Goal: Obtain resource: Obtain resource

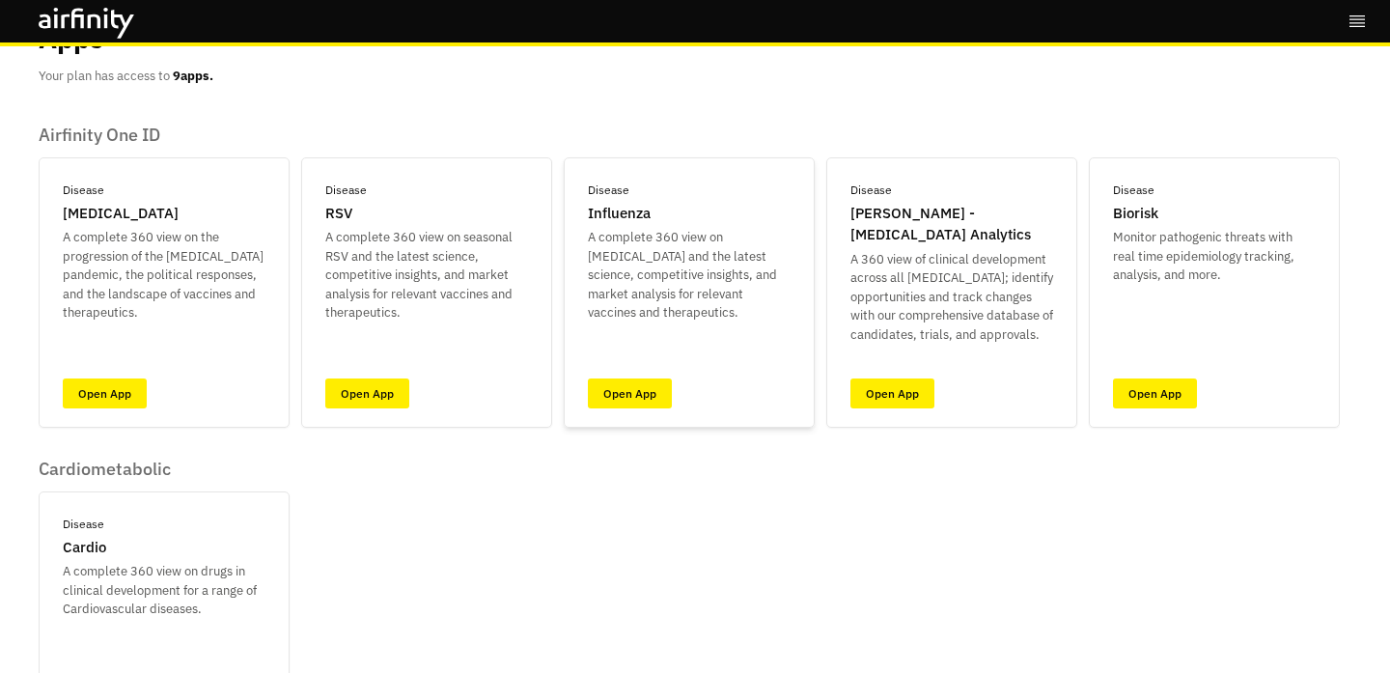
scroll to position [96, 0]
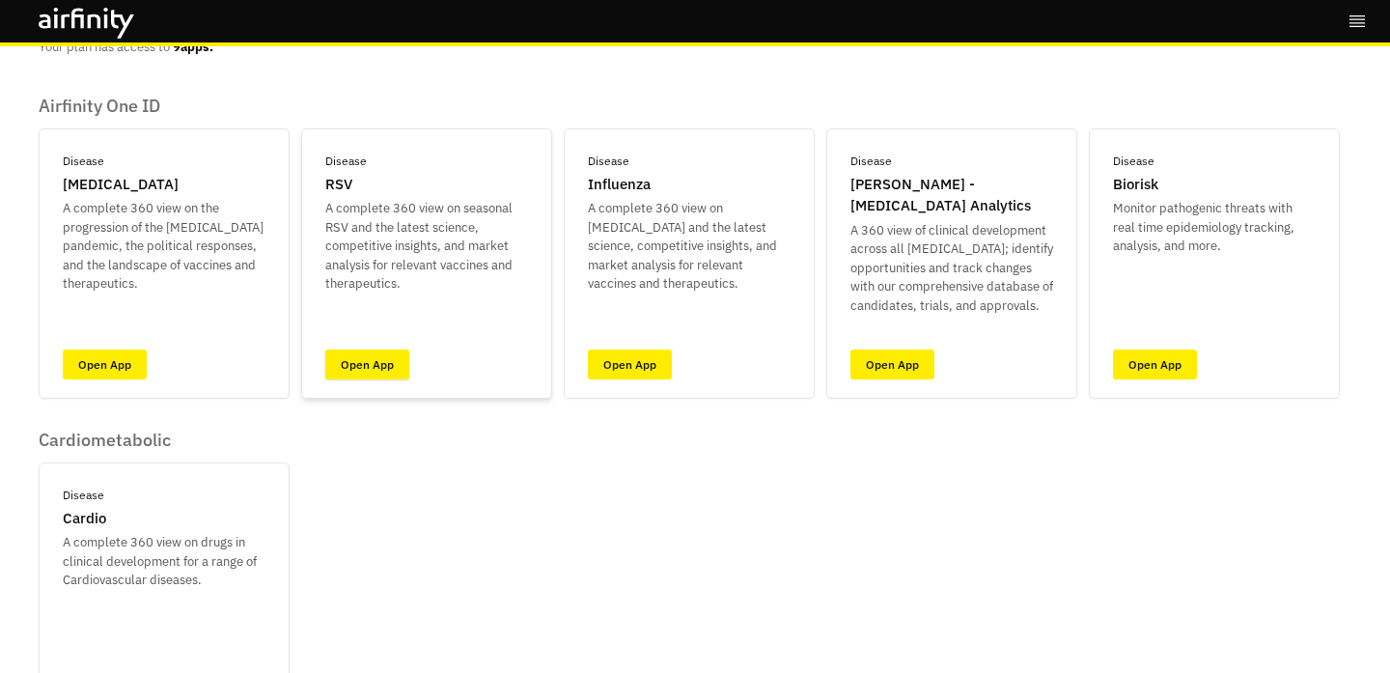
click at [369, 367] on link "Open App" at bounding box center [367, 364] width 84 height 30
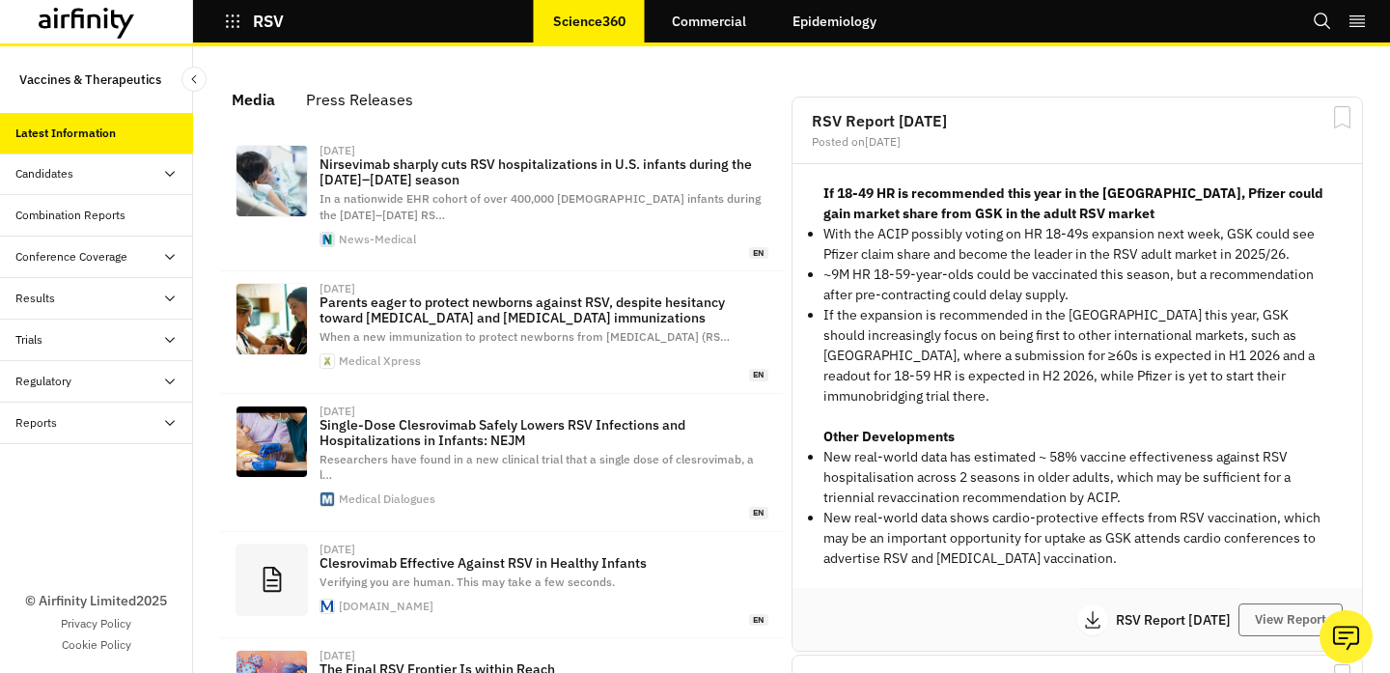
scroll to position [1251, 579]
click at [1010, 142] on div "Posted on Sep 9, 2025" at bounding box center [1077, 142] width 531 height 12
click at [895, 131] on div "RSV Report 9th September Posted on Sep 9, 2025" at bounding box center [1078, 130] width 570 height 67
click at [1260, 603] on button "View Report" at bounding box center [1291, 619] width 104 height 33
